Goal: Find contact information: Find contact information

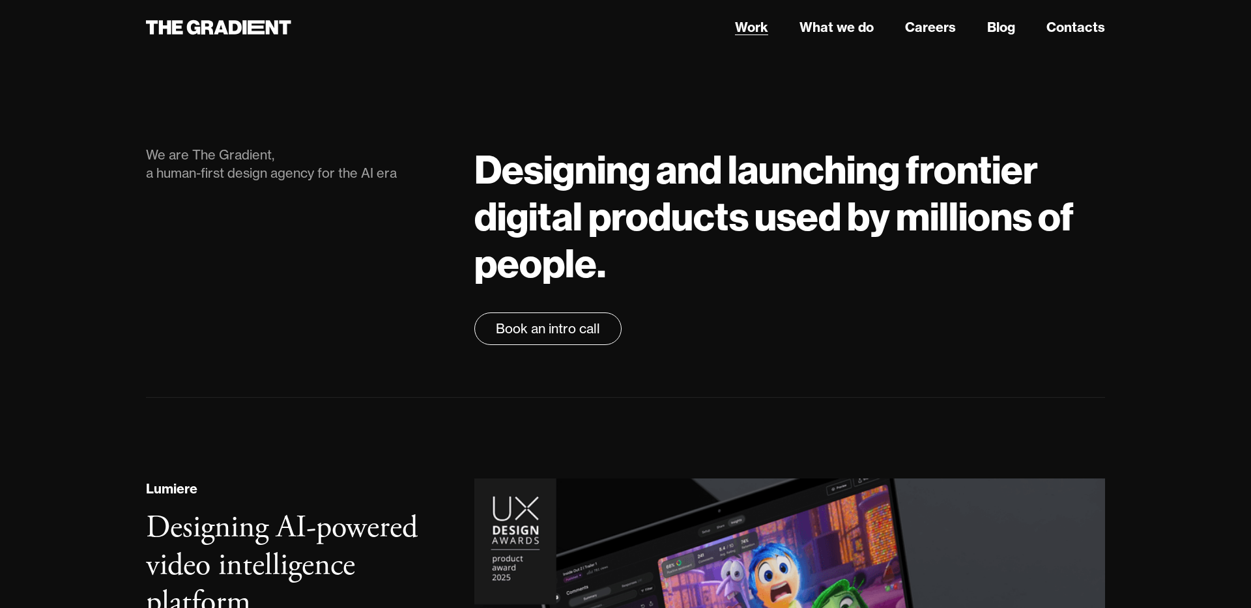
click at [756, 33] on link "Work" at bounding box center [751, 28] width 33 height 20
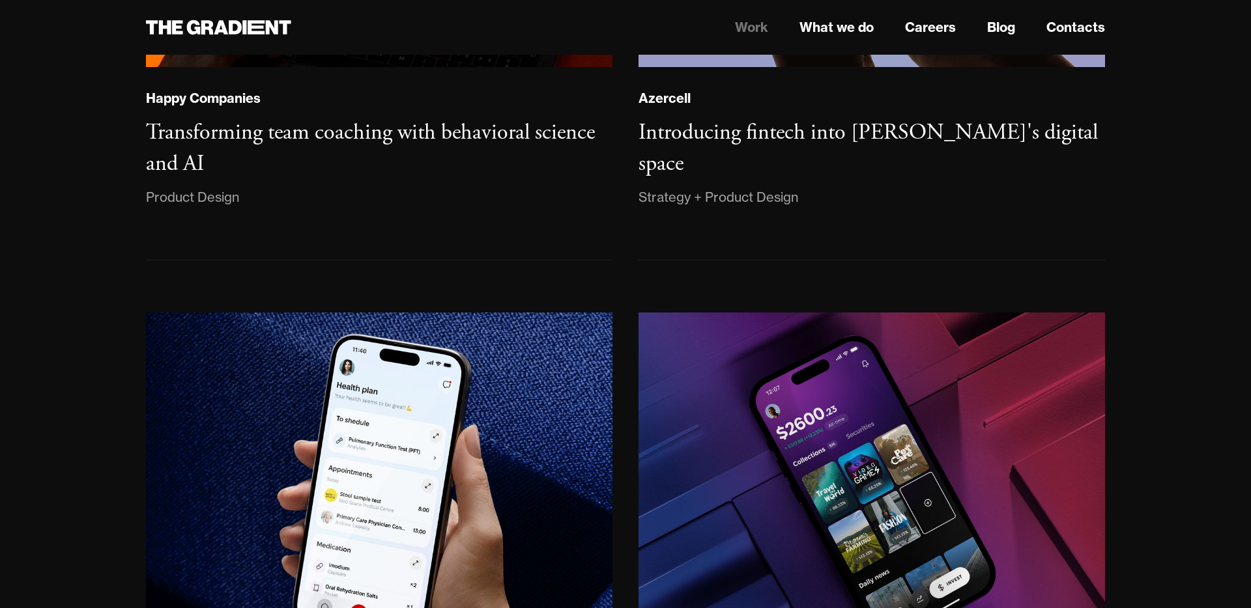
scroll to position [1138, 0]
click at [1069, 27] on link "Contacts" at bounding box center [1075, 28] width 59 height 20
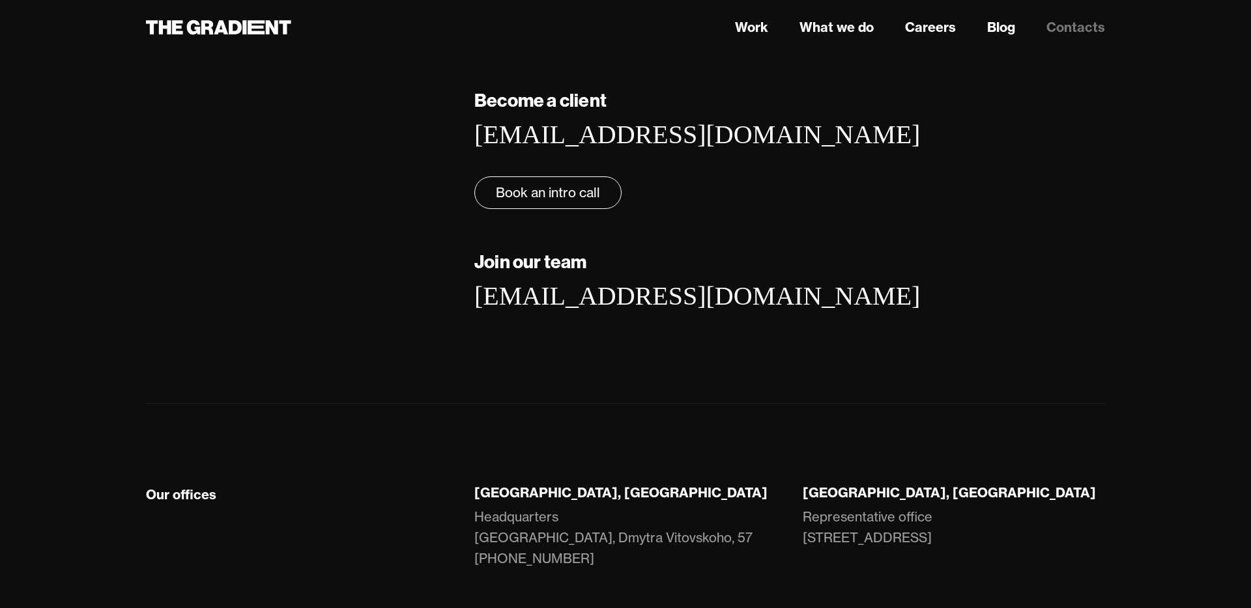
scroll to position [160, 0]
